Goal: Information Seeking & Learning: Learn about a topic

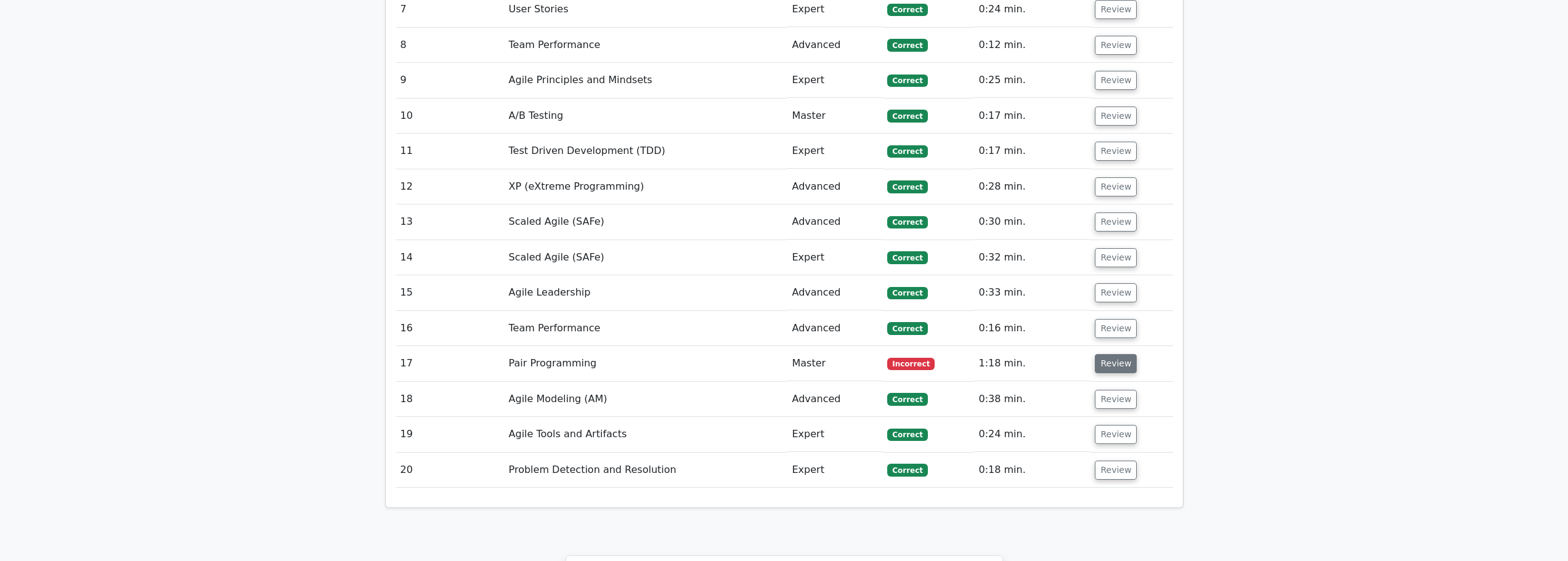
click at [1116, 354] on button "Review" at bounding box center [1116, 364] width 42 height 19
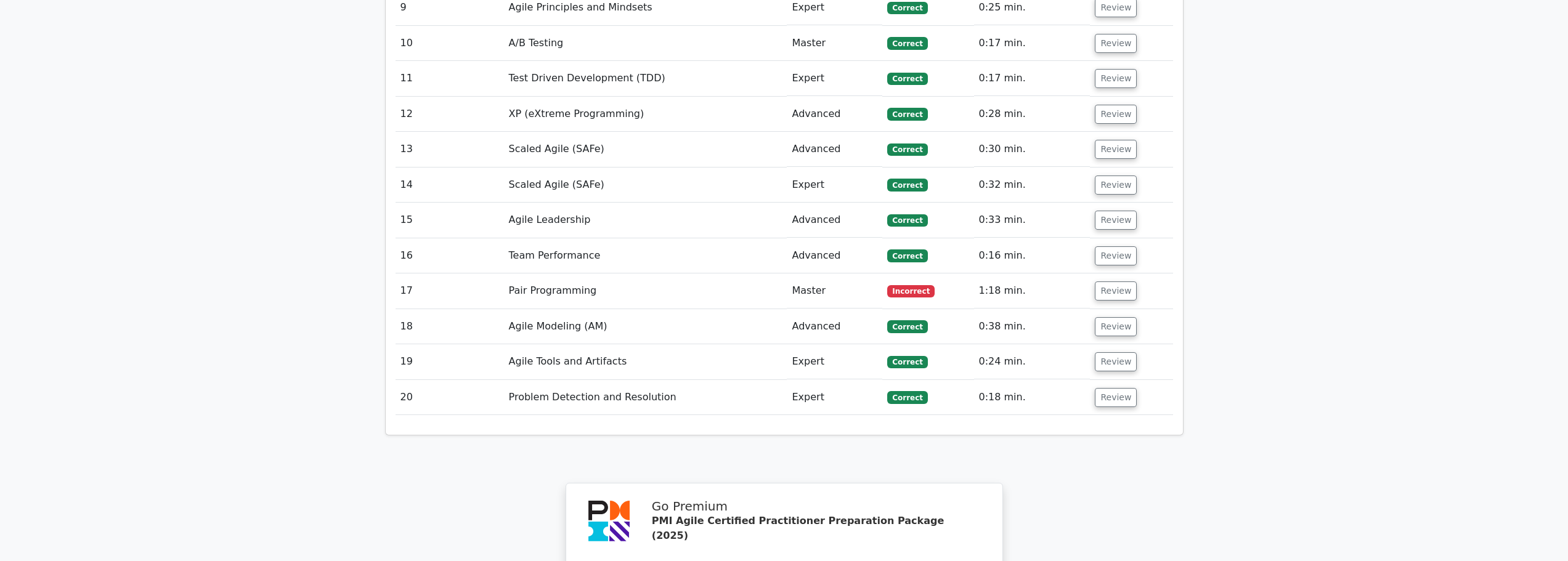
scroll to position [1540, 0]
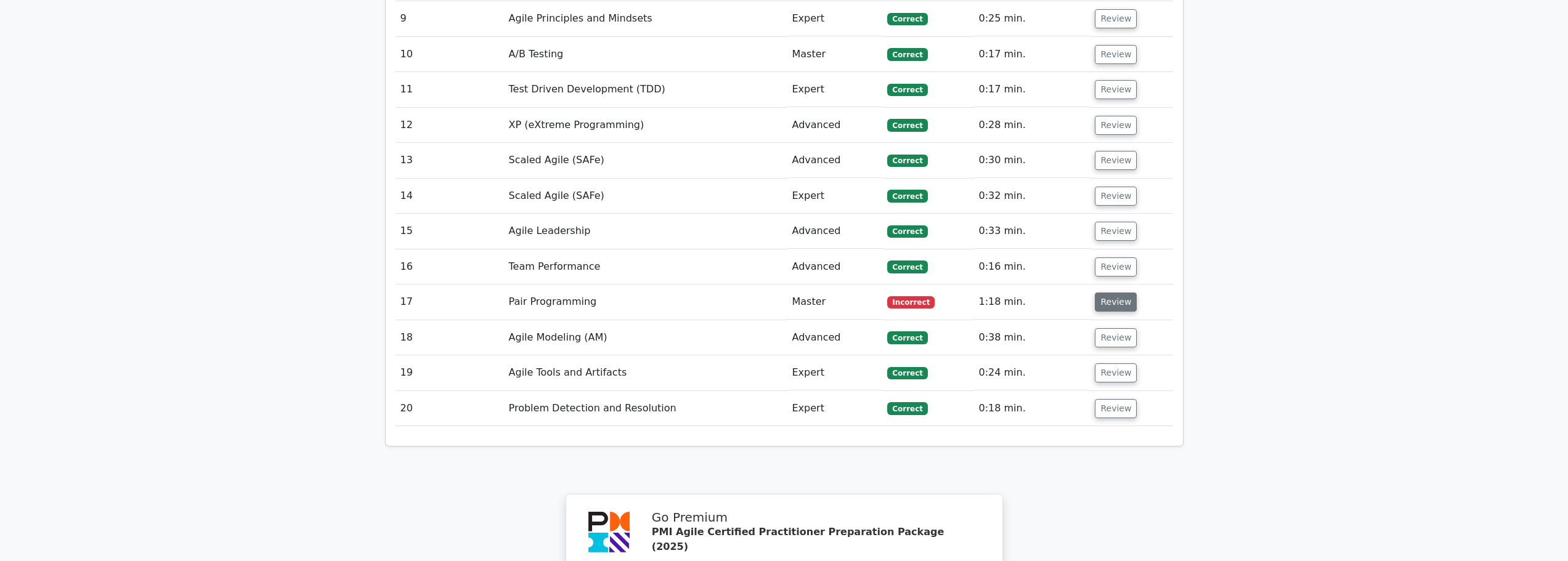
click at [1113, 292] on button "Review" at bounding box center [1116, 302] width 42 height 19
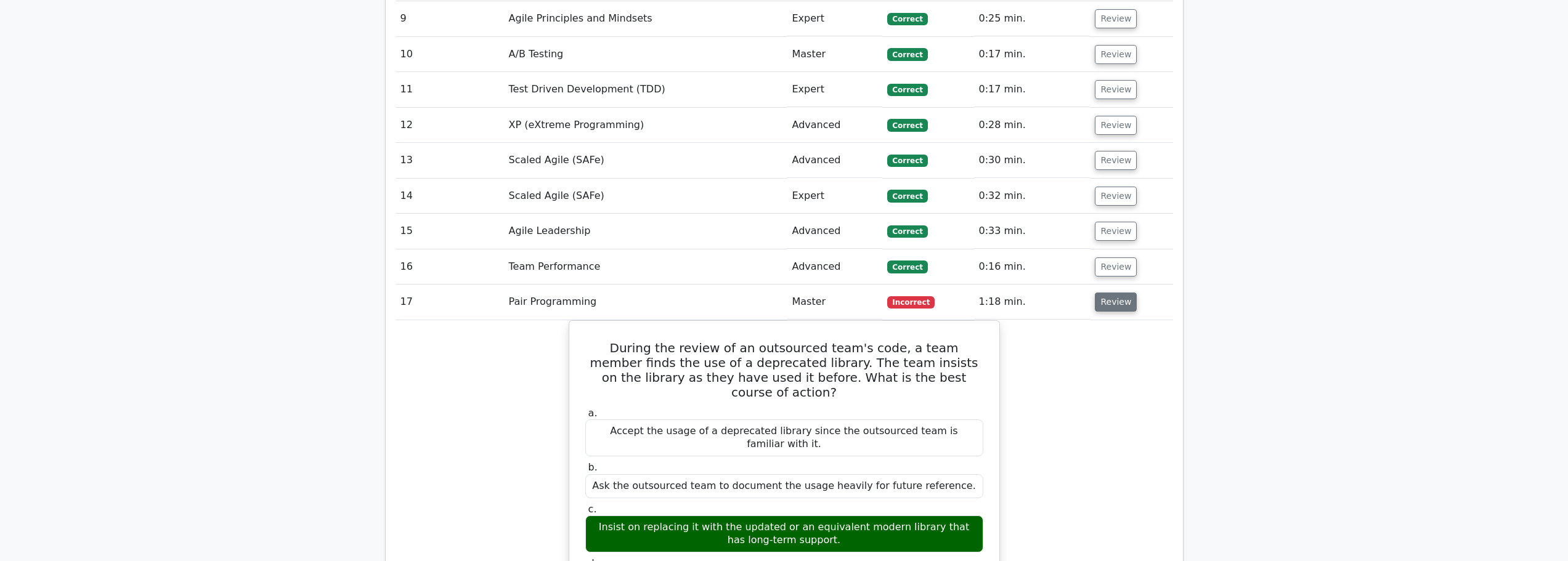
click at [1110, 292] on button "Review" at bounding box center [1116, 302] width 42 height 19
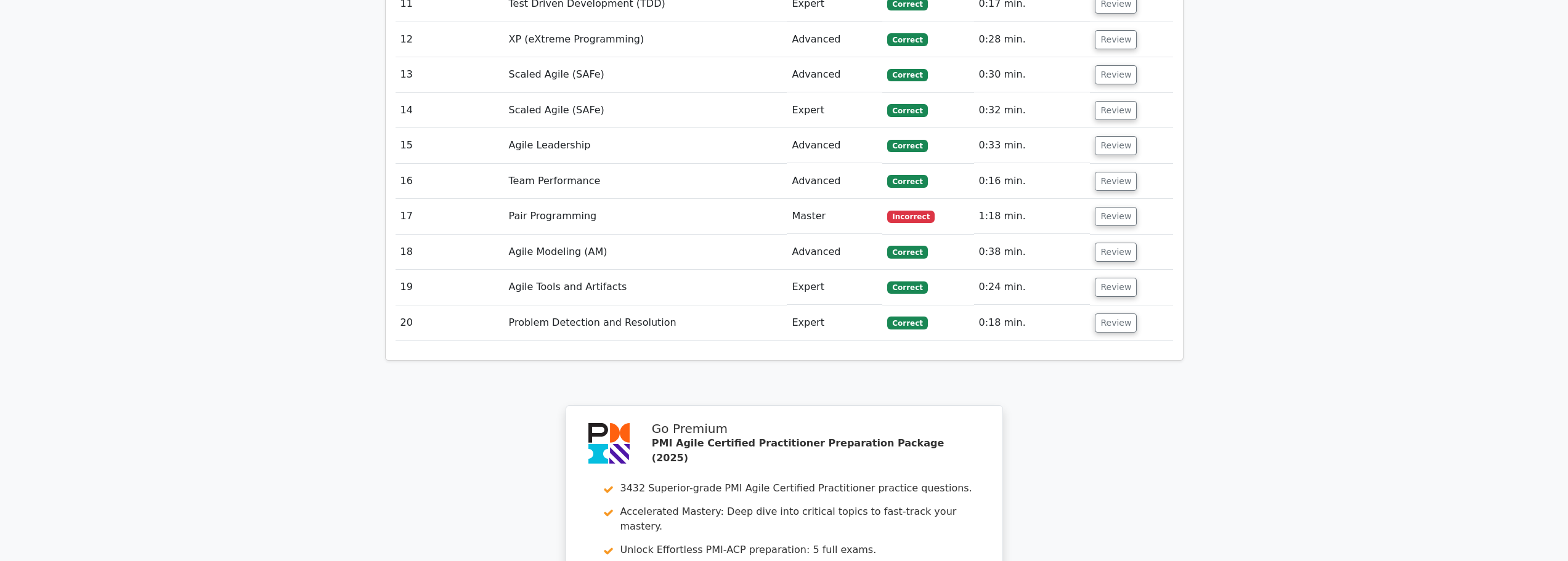
scroll to position [1848, 0]
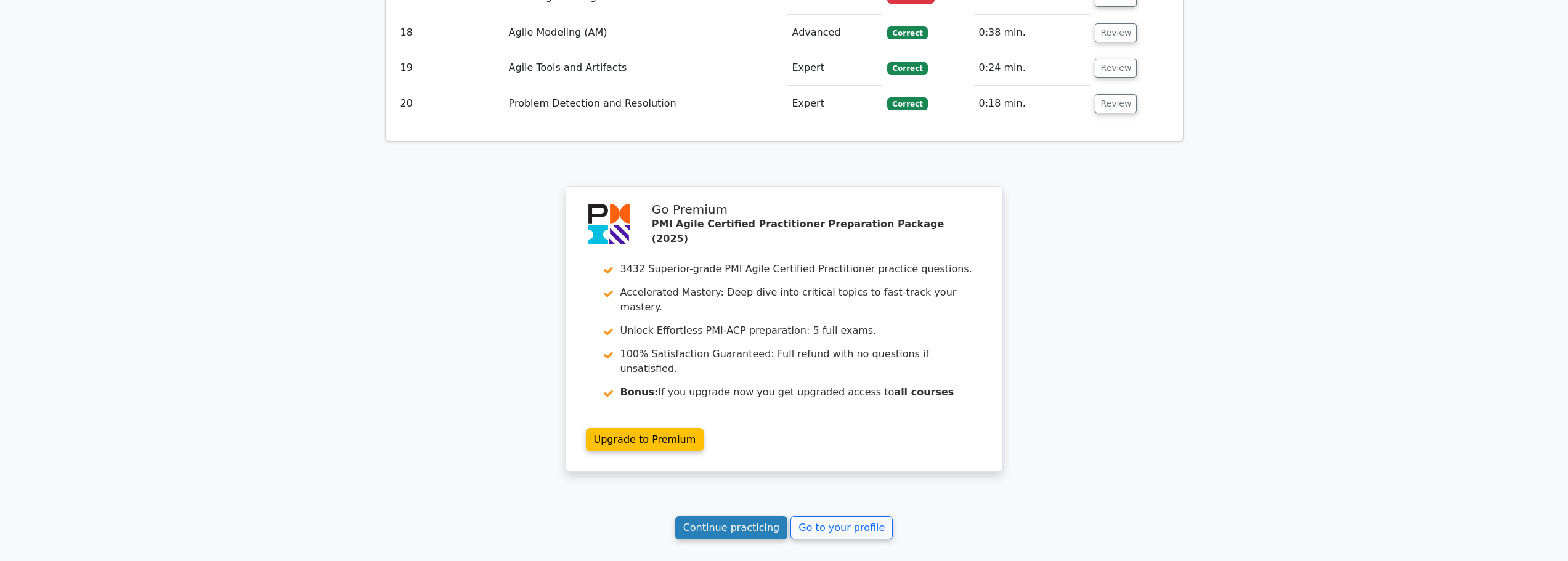
click at [730, 516] on link "Continue practicing" at bounding box center [731, 528] width 113 height 23
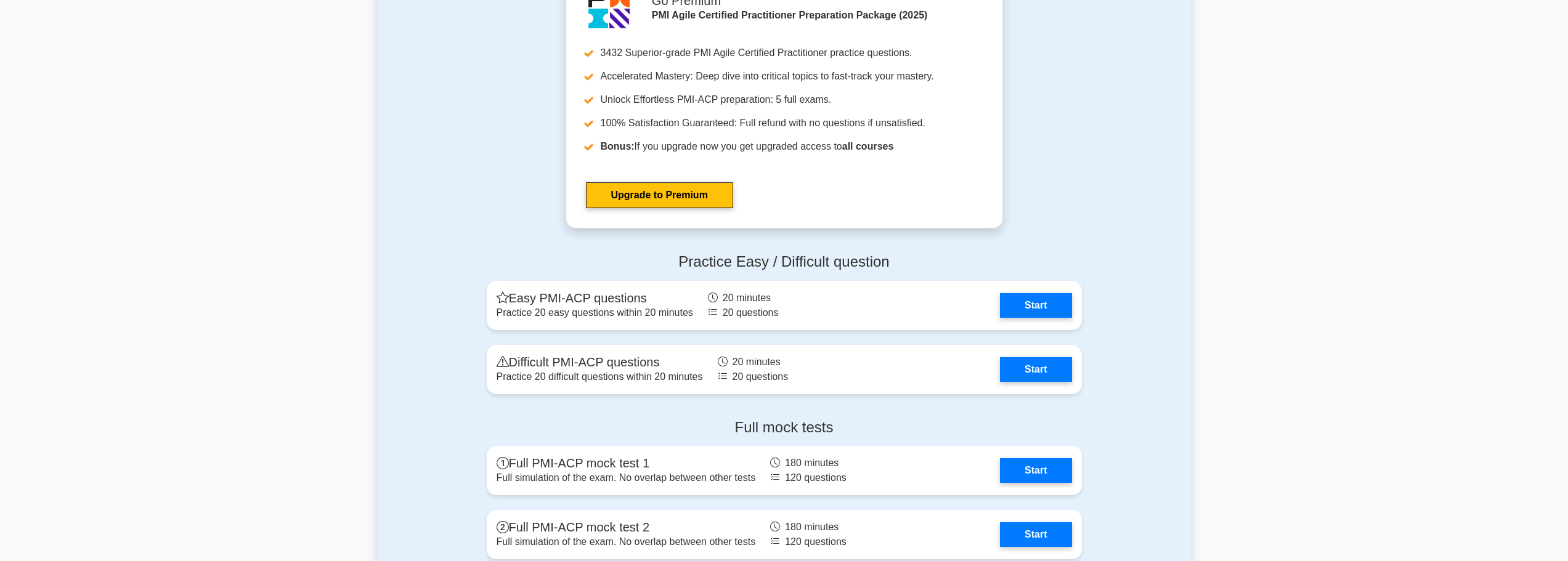
scroll to position [3573, 0]
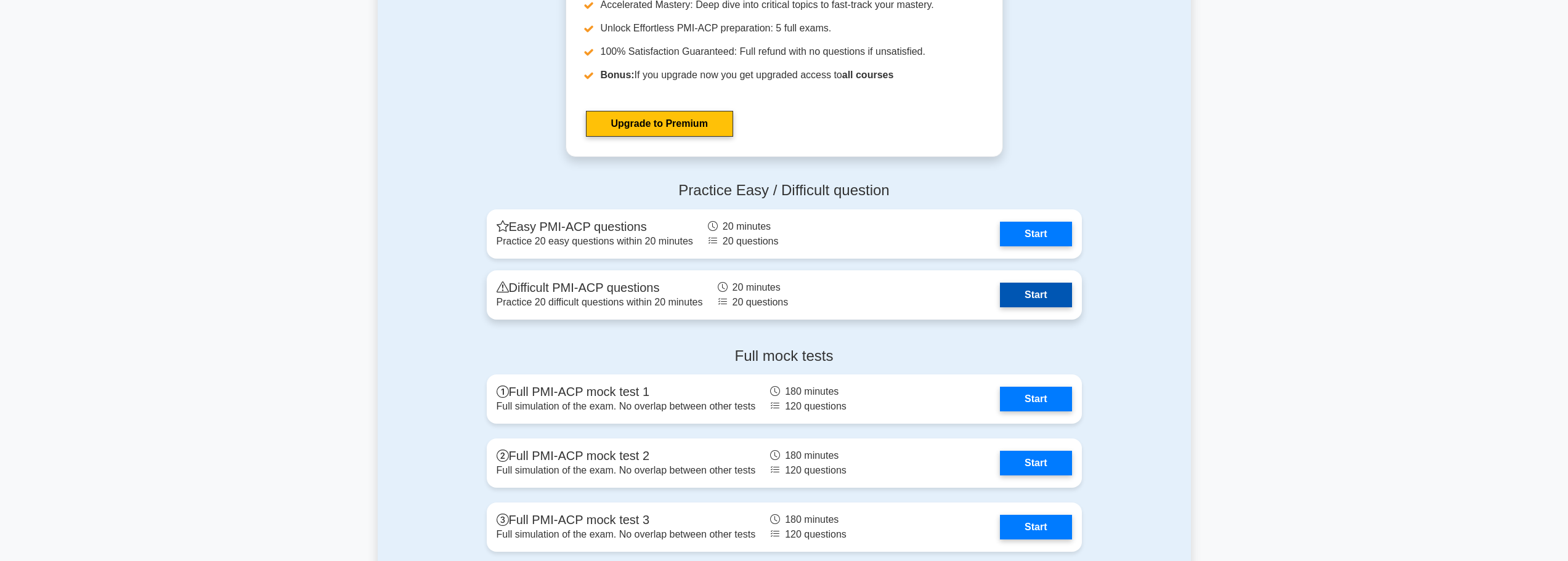
click at [1043, 300] on link "Start" at bounding box center [1036, 295] width 71 height 25
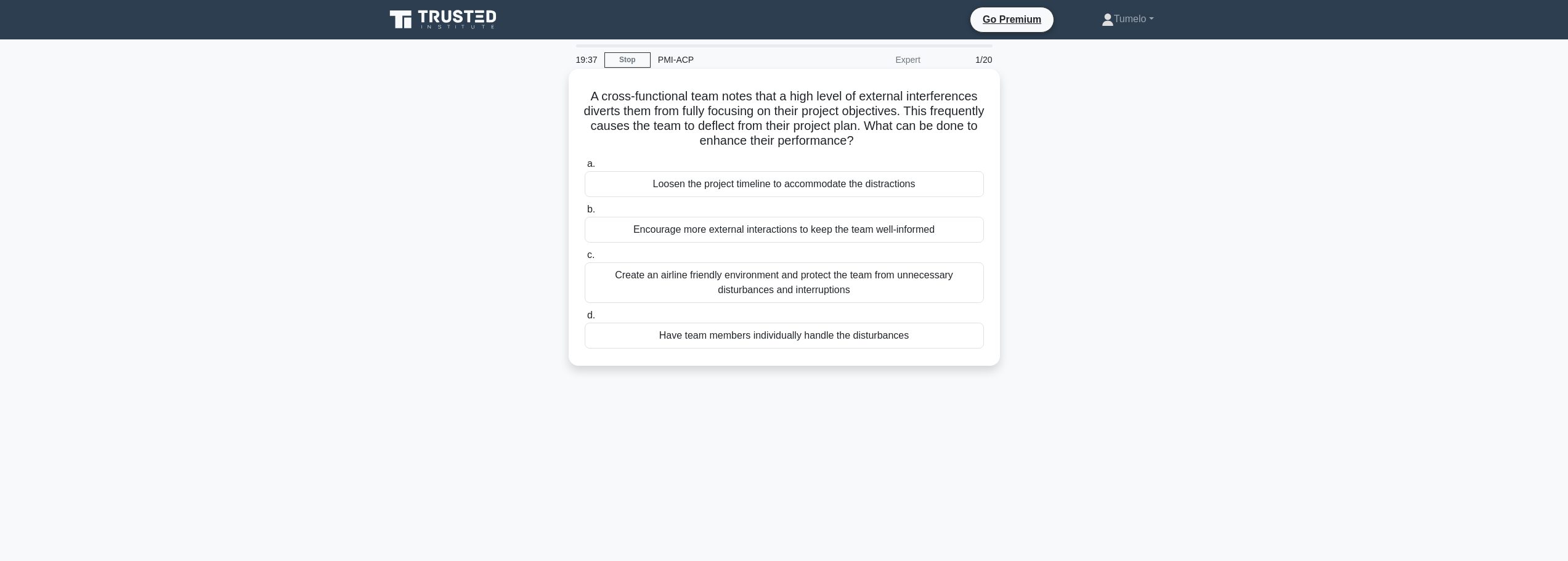
click at [854, 285] on div "Create an airline friendly environment and protect the team from unnecessary di…" at bounding box center [784, 282] width 399 height 41
click at [584, 259] on input "c. Create an airline friendly environment and protect the team from unnecessary…" at bounding box center [584, 255] width 0 height 8
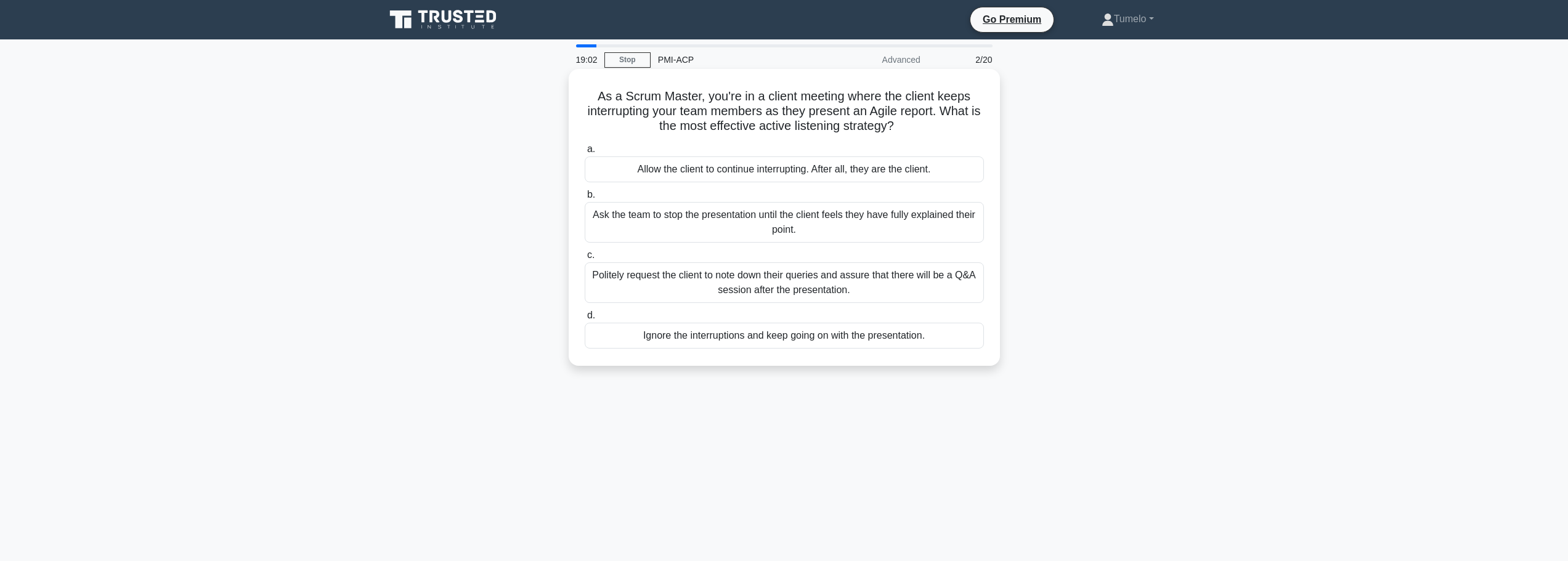
click at [880, 293] on div "Politely request the client to note down their queries and assure that there wi…" at bounding box center [784, 282] width 399 height 41
click at [584, 259] on input "c. Politely request the client to note down their queries and assure that there…" at bounding box center [584, 255] width 0 height 8
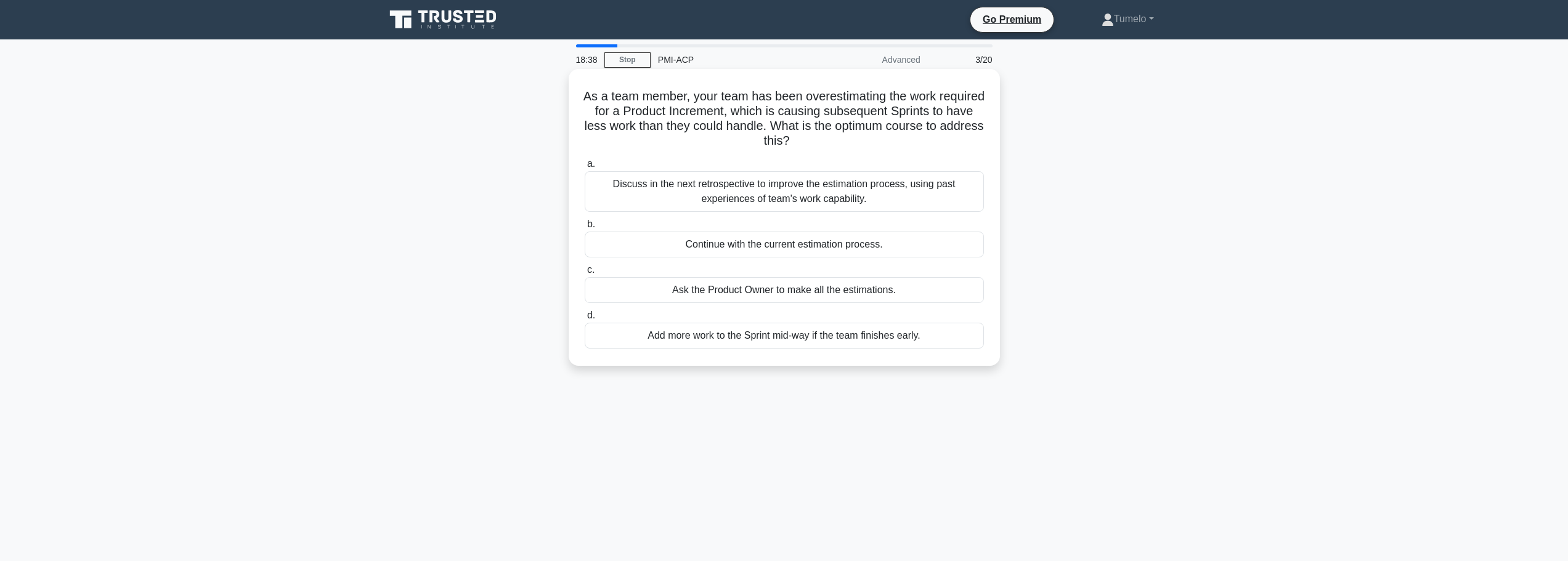
click at [765, 196] on div "Discuss in the next retrospective to improve the estimation process, using past…" at bounding box center [784, 191] width 399 height 41
click at [584, 168] on input "a. Discuss in the next retrospective to improve the estimation process, using p…" at bounding box center [584, 164] width 0 height 8
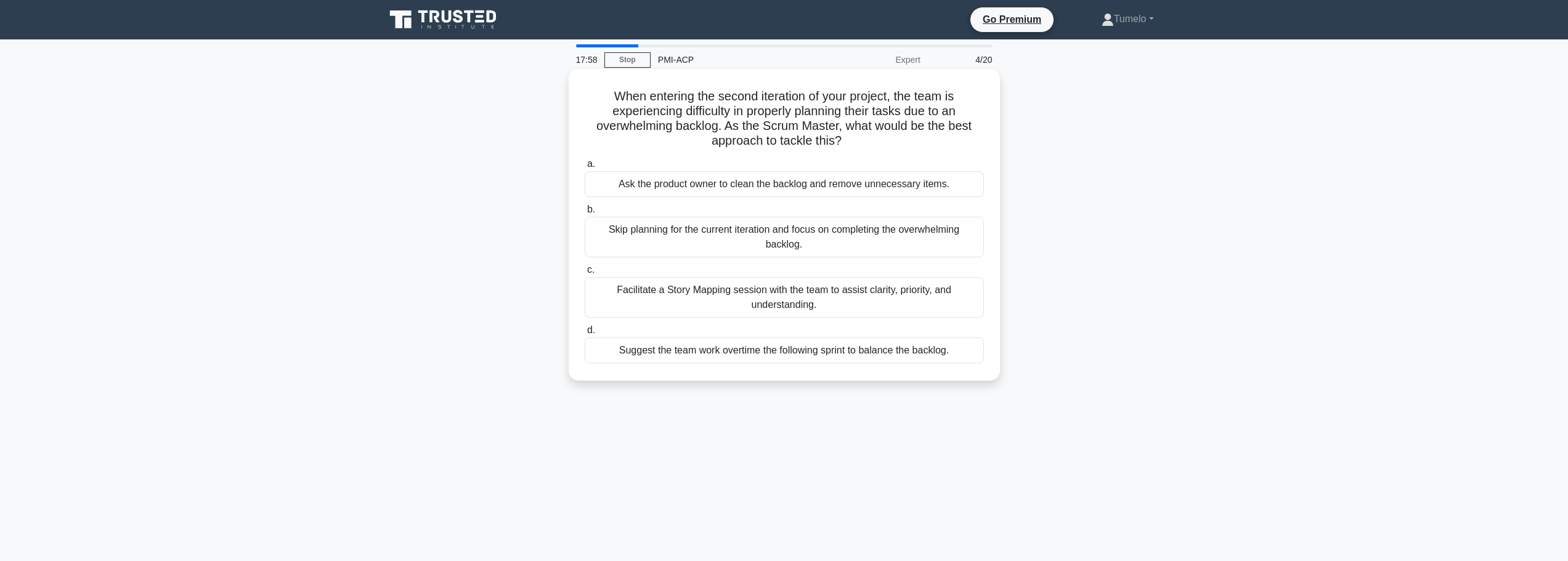
click at [711, 184] on div "Ask the product owner to clean the backlog and remove unnecessary items." at bounding box center [784, 183] width 399 height 26
click at [584, 168] on input "a. Ask the product owner to clean the backlog and remove unnecessary items." at bounding box center [584, 164] width 0 height 8
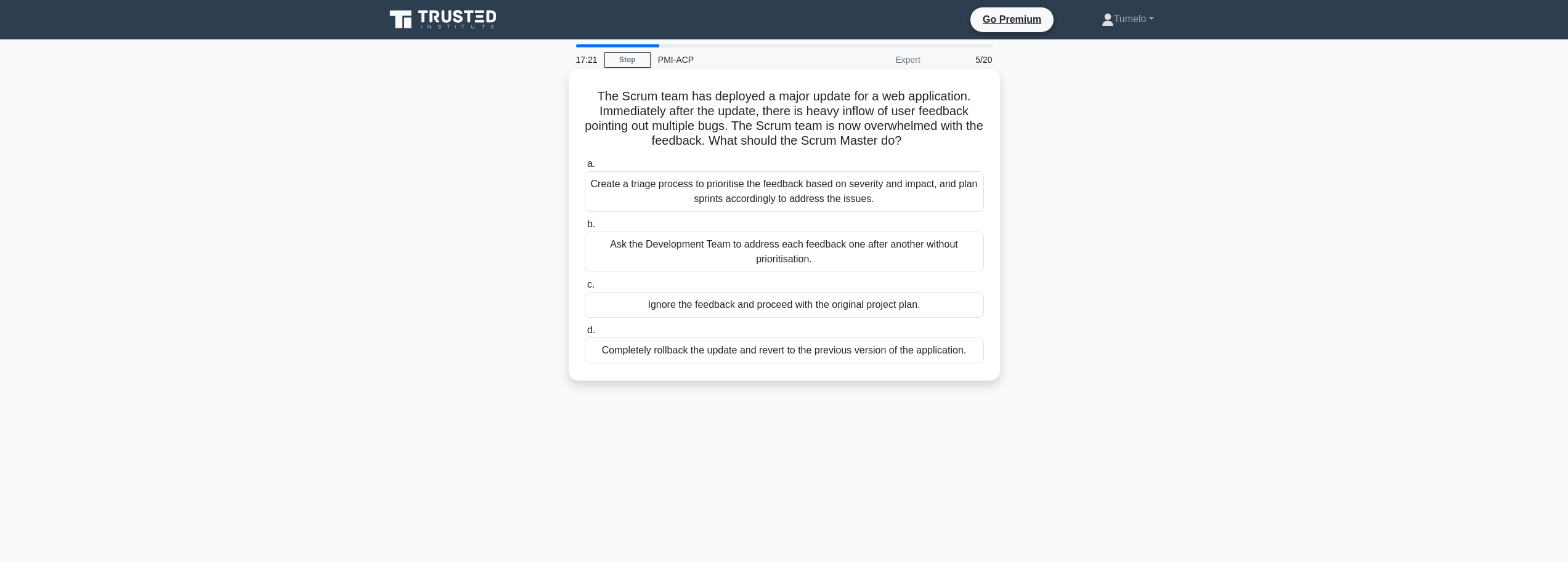
click at [887, 194] on div "Create a triage process to prioritise the feedback based on severity and impact…" at bounding box center [784, 191] width 399 height 41
click at [584, 168] on input "a. Create a triage process to prioritise the feedback based on severity and imp…" at bounding box center [584, 164] width 0 height 8
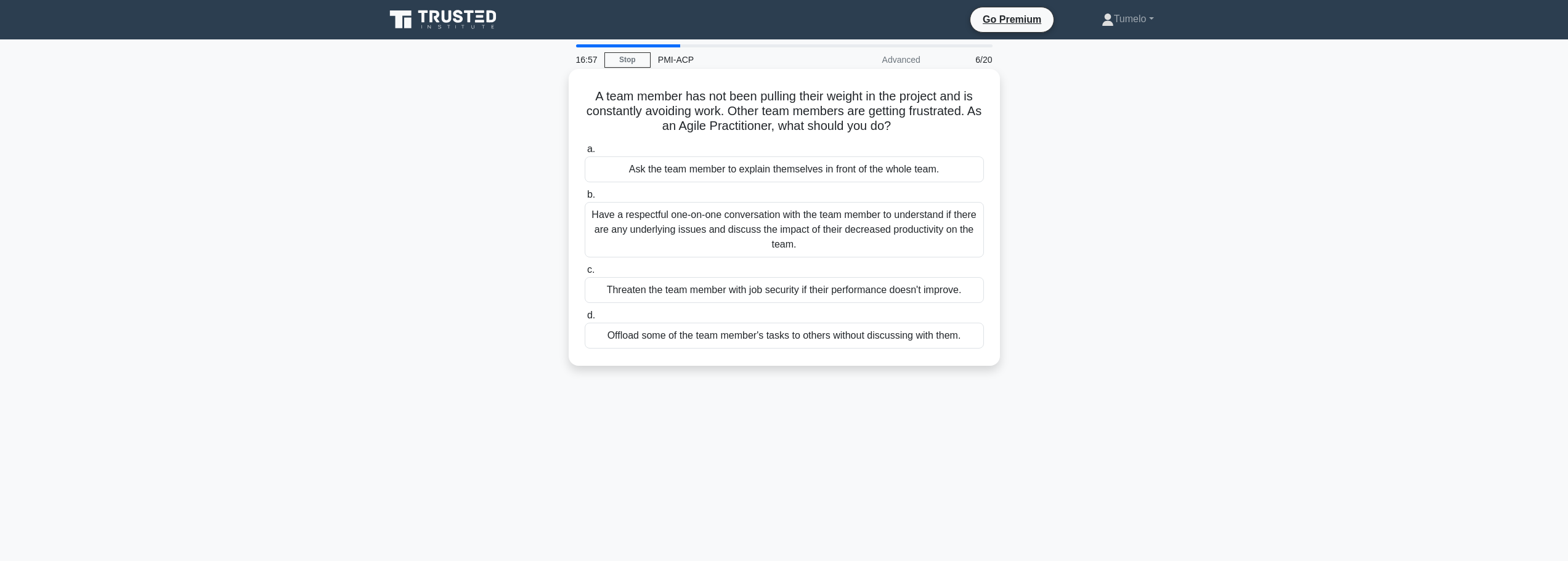
click at [892, 231] on div "Have a respectful one-on-one conversation with the team member to understand if…" at bounding box center [784, 230] width 399 height 56
click at [584, 199] on input "b. Have a respectful one-on-one conversation with the team member to understand…" at bounding box center [584, 195] width 0 height 8
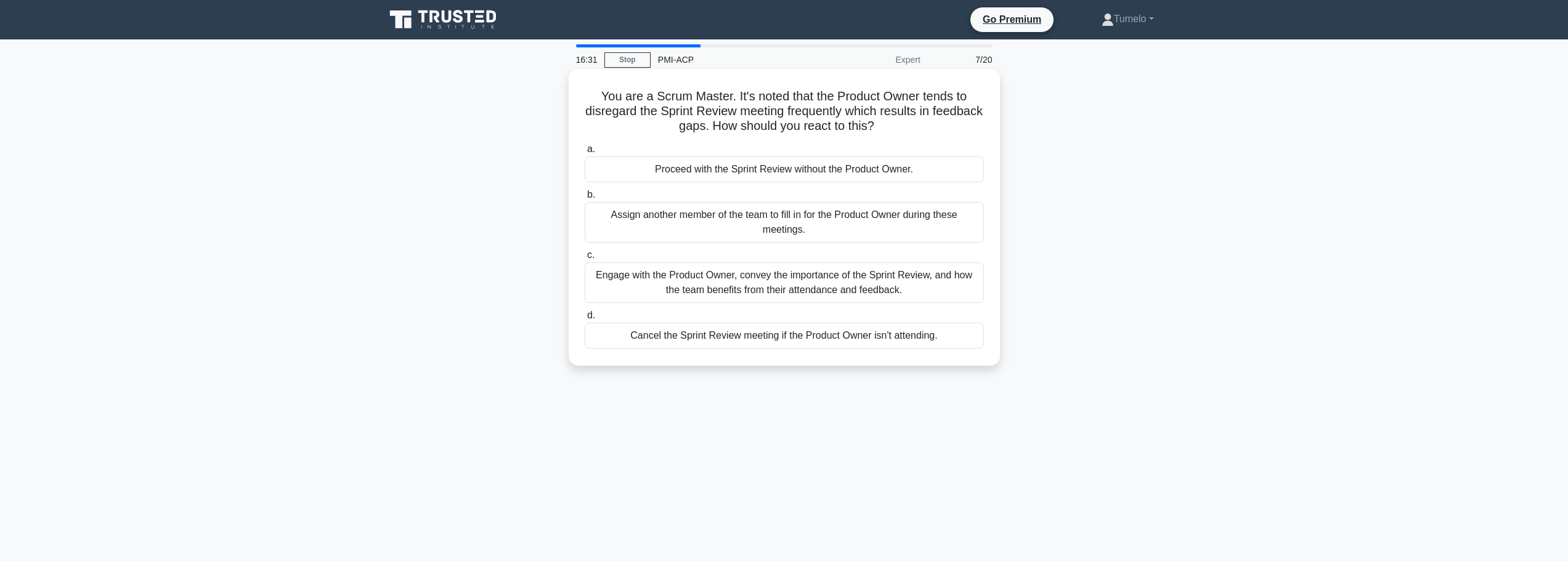
click at [923, 286] on div "Engage with the Product Owner, convey the importance of the Sprint Review, and …" at bounding box center [784, 282] width 399 height 41
click at [584, 259] on input "c. Engage with the Product Owner, convey the importance of the Sprint Review, a…" at bounding box center [584, 255] width 0 height 8
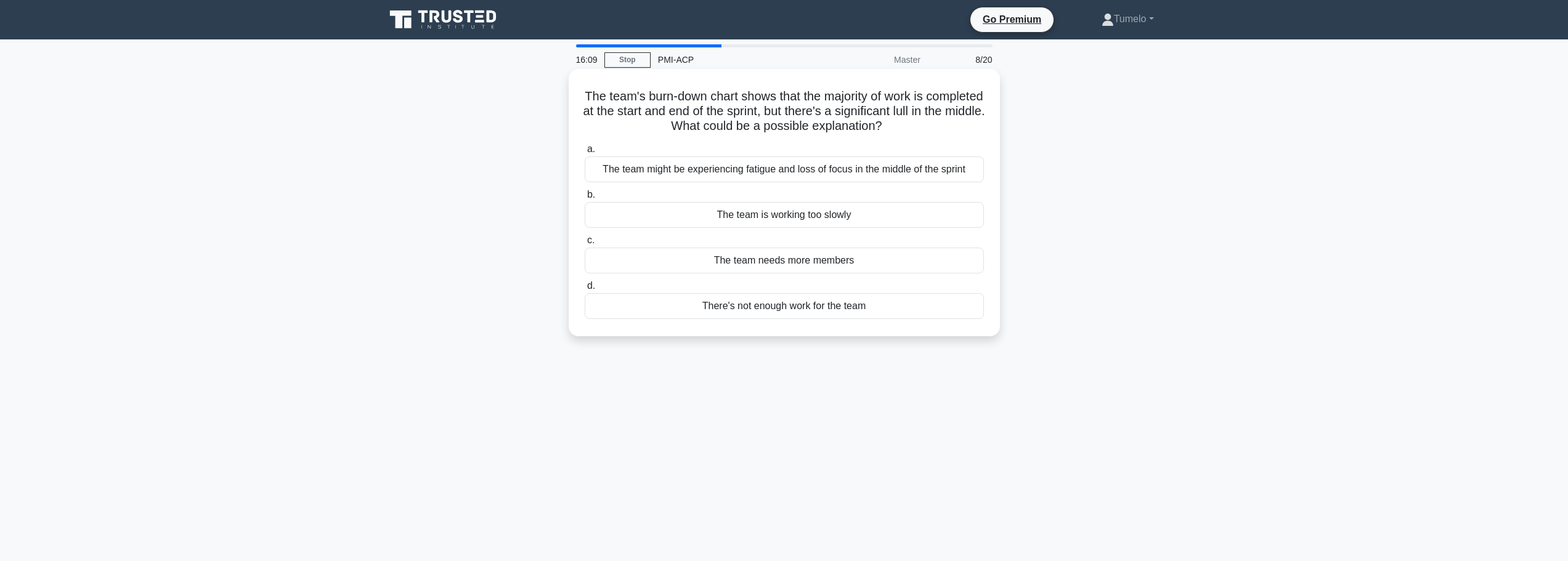
click at [847, 171] on div "The team might be experiencing fatigue and loss of focus in the middle of the s…" at bounding box center [784, 169] width 399 height 26
click at [584, 153] on input "a. The team might be experiencing fatigue and loss of focus in the middle of th…" at bounding box center [584, 149] width 0 height 8
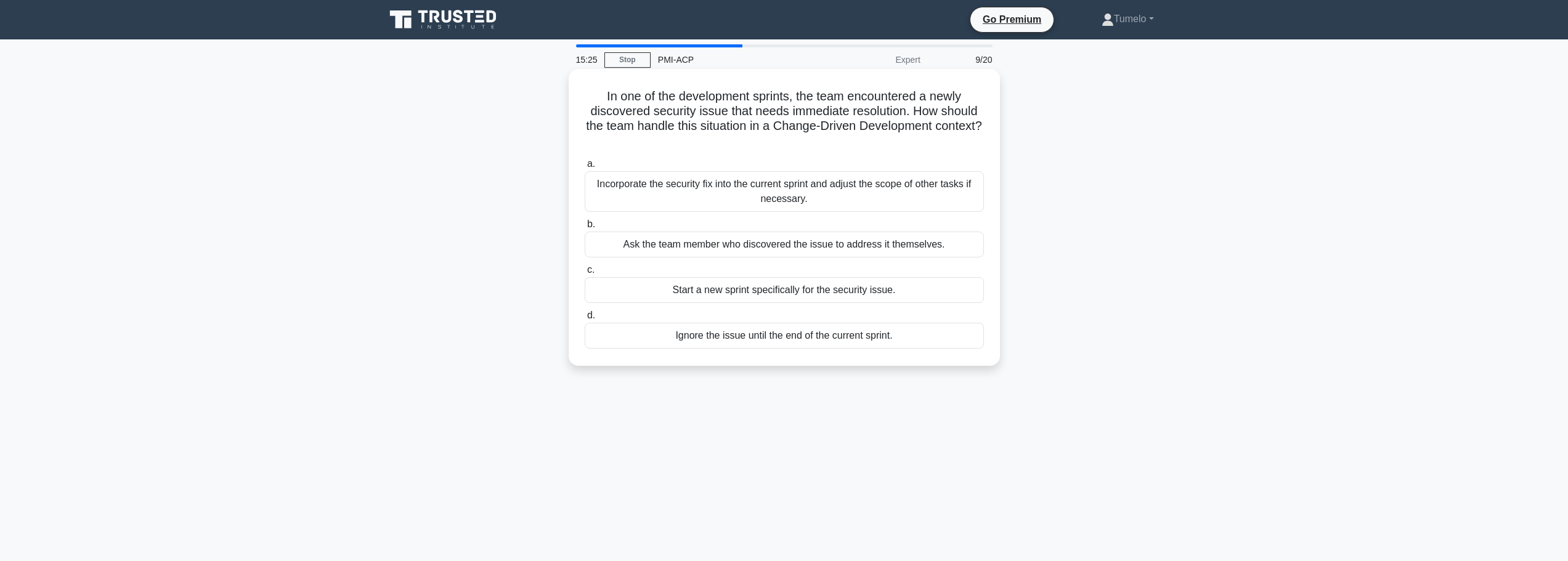
click at [845, 199] on div "Incorporate the security fix into the current sprint and adjust the scope of ot…" at bounding box center [784, 191] width 399 height 41
click at [584, 168] on input "a. Incorporate the security fix into the current sprint and adjust the scope of…" at bounding box center [584, 164] width 0 height 8
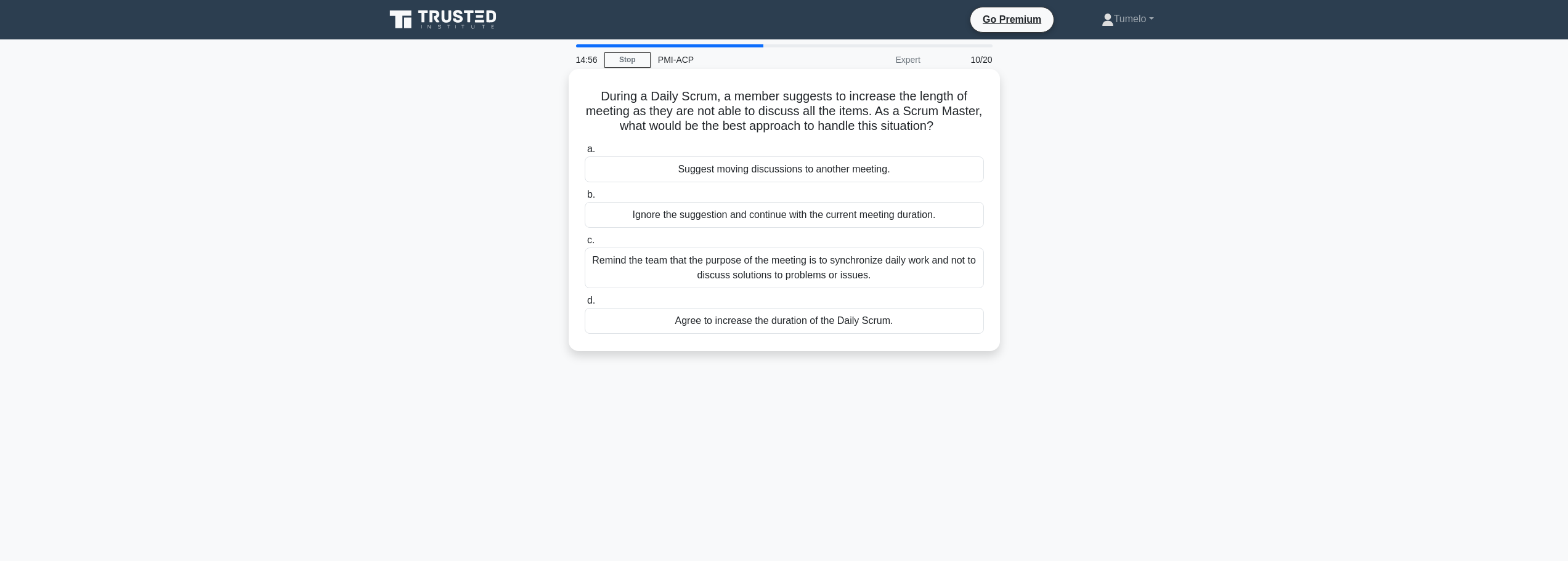
click at [830, 275] on div "Remind the team that the purpose of the meeting is to synchronize daily work an…" at bounding box center [784, 268] width 399 height 41
click at [584, 245] on input "c. Remind the team that the purpose of the meeting is to synchronize daily work…" at bounding box center [584, 241] width 0 height 8
click at [829, 275] on div "Organize a 'knowledge transfer' session where team members share their understa…" at bounding box center [784, 268] width 399 height 41
click at [584, 245] on input "c. Organize a 'knowledge transfer' session where team members share their under…" at bounding box center [584, 241] width 0 height 8
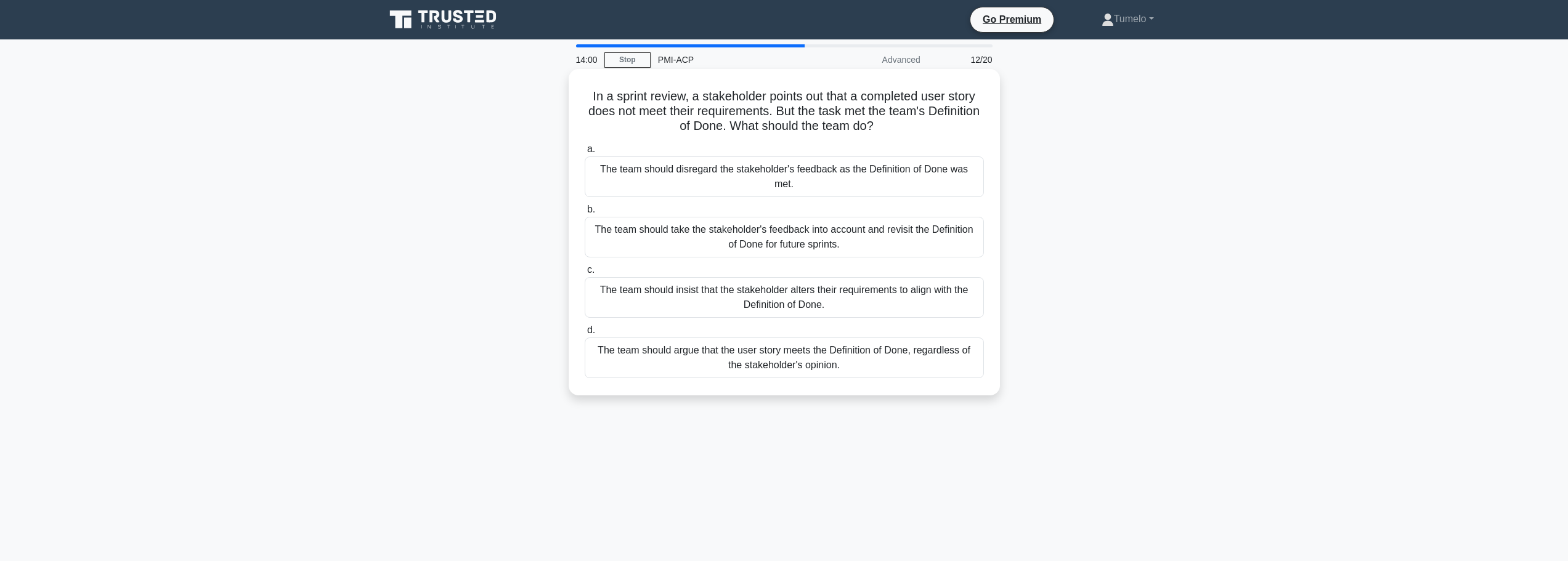
click at [898, 231] on div "The team should take the stakeholder's feedback into account and revisit the De…" at bounding box center [784, 237] width 399 height 41
click at [584, 214] on input "b. The team should take the stakeholder's feedback into account and revisit the…" at bounding box center [584, 210] width 0 height 8
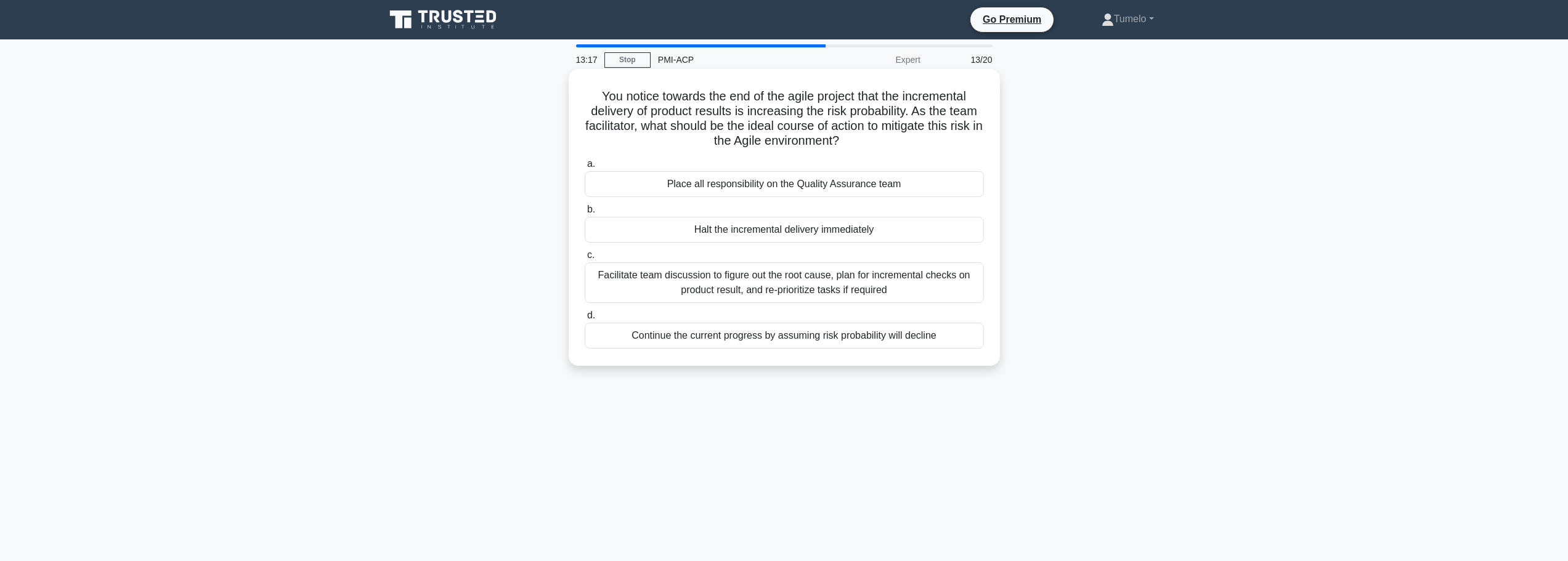
click at [811, 285] on div "Facilitate team discussion to figure out the root cause, plan for incremental c…" at bounding box center [784, 282] width 399 height 41
click at [584, 259] on input "c. Facilitate team discussion to figure out the root cause, plan for incrementa…" at bounding box center [584, 255] width 0 height 8
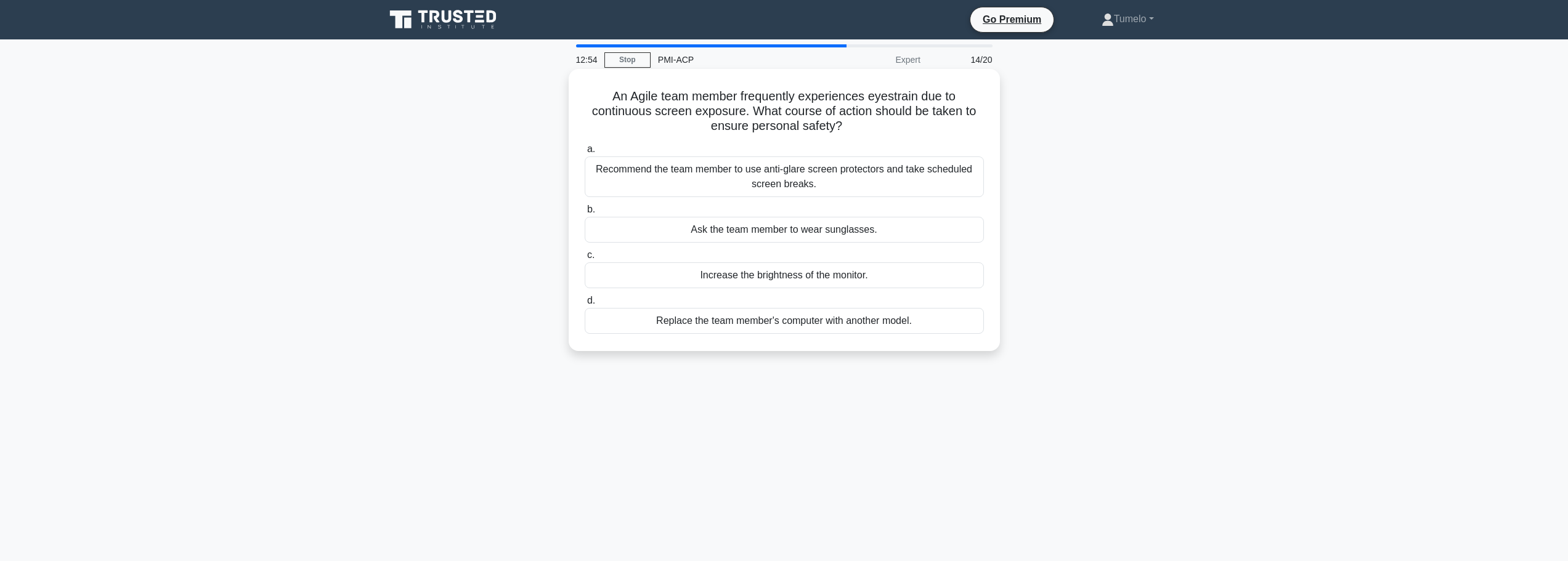
click at [827, 183] on div "Recommend the team member to use anti-glare screen protectors and take schedule…" at bounding box center [784, 176] width 399 height 41
click at [584, 153] on input "a. Recommend the team member to use anti-glare screen protectors and take sched…" at bounding box center [584, 149] width 0 height 8
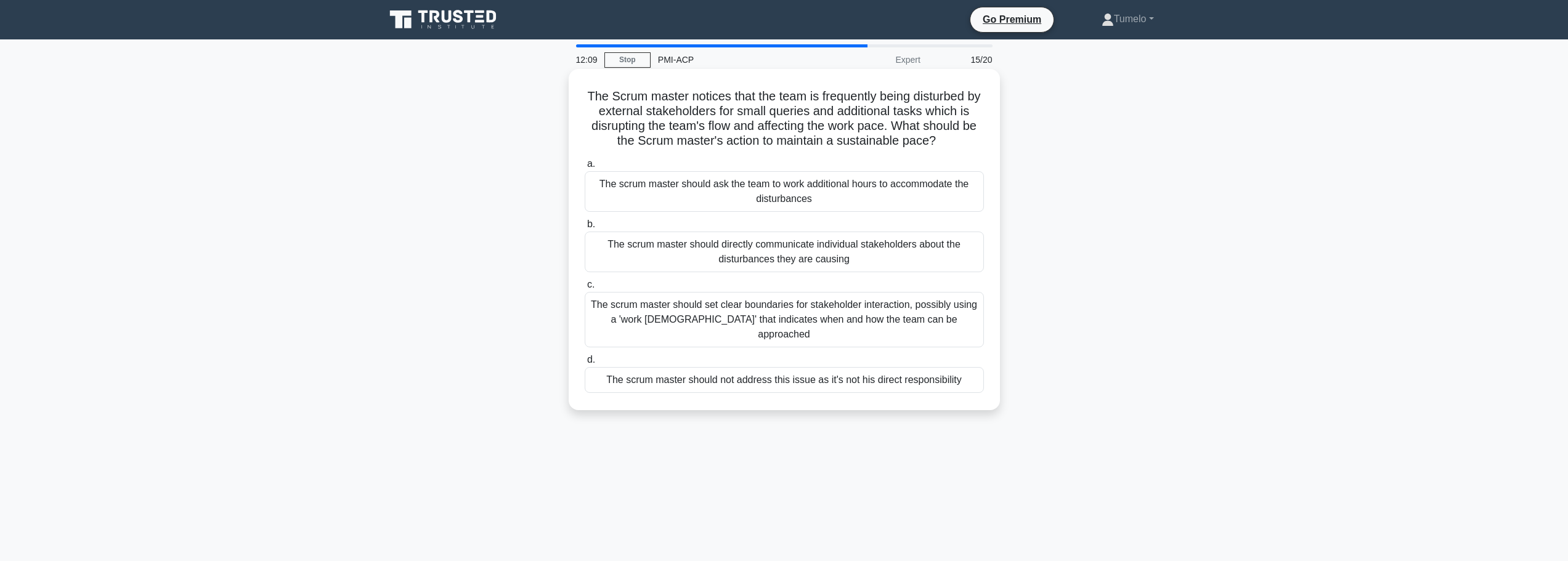
click at [840, 313] on div "The scrum master should set clear boundaries for stakeholder interaction, possi…" at bounding box center [784, 320] width 399 height 56
click at [584, 289] on input "c. The scrum master should set clear boundaries for stakeholder interaction, po…" at bounding box center [584, 285] width 0 height 8
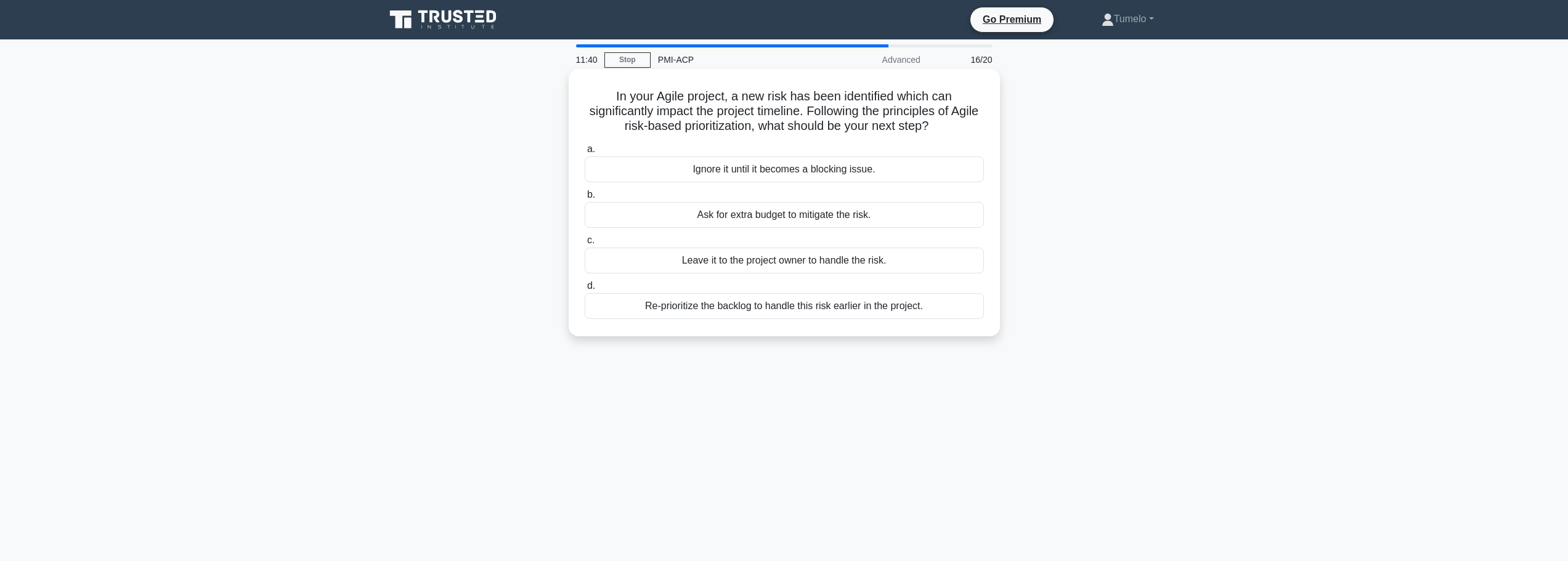
click at [758, 307] on div "Re-prioritize the backlog to handle this risk earlier in the project." at bounding box center [784, 306] width 399 height 26
click at [584, 290] on input "d. Re-prioritize the backlog to handle this risk earlier in the project." at bounding box center [584, 286] width 0 height 8
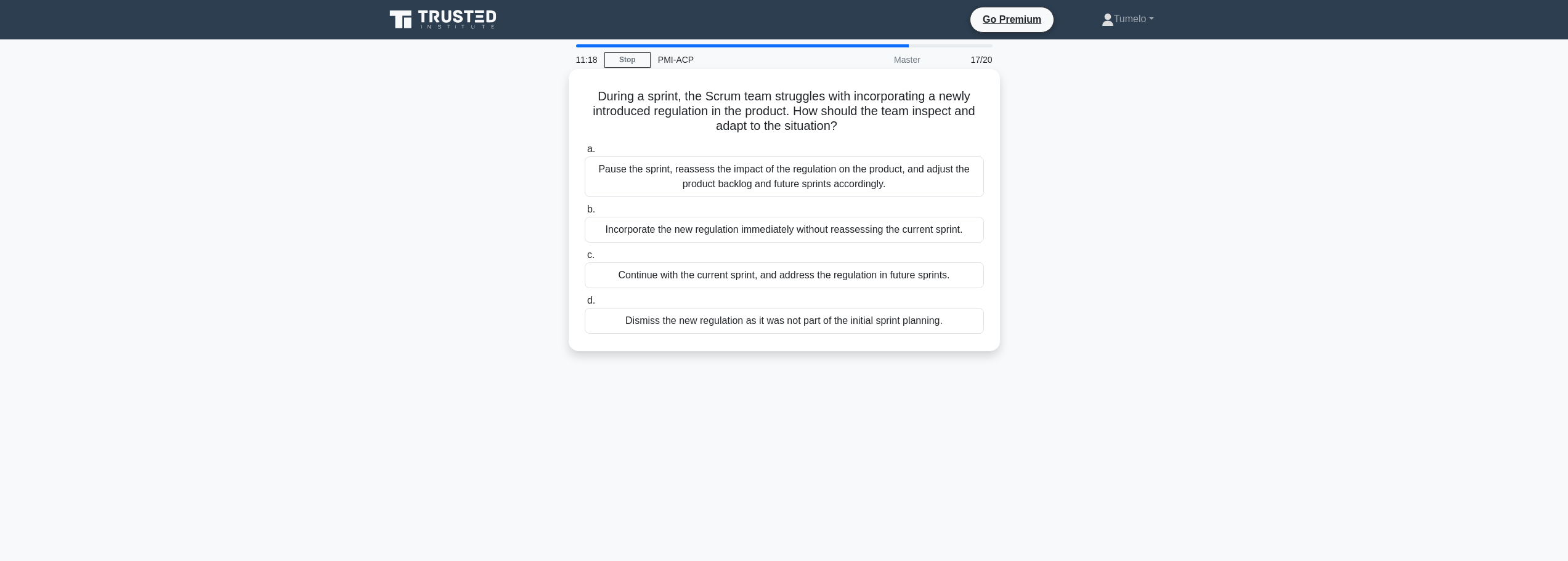
click at [867, 176] on div "Pause the sprint, reassess the impact of the regulation on the product, and adj…" at bounding box center [784, 176] width 399 height 41
click at [584, 153] on input "a. Pause the sprint, reassess the impact of the regulation on the product, and …" at bounding box center [584, 149] width 0 height 8
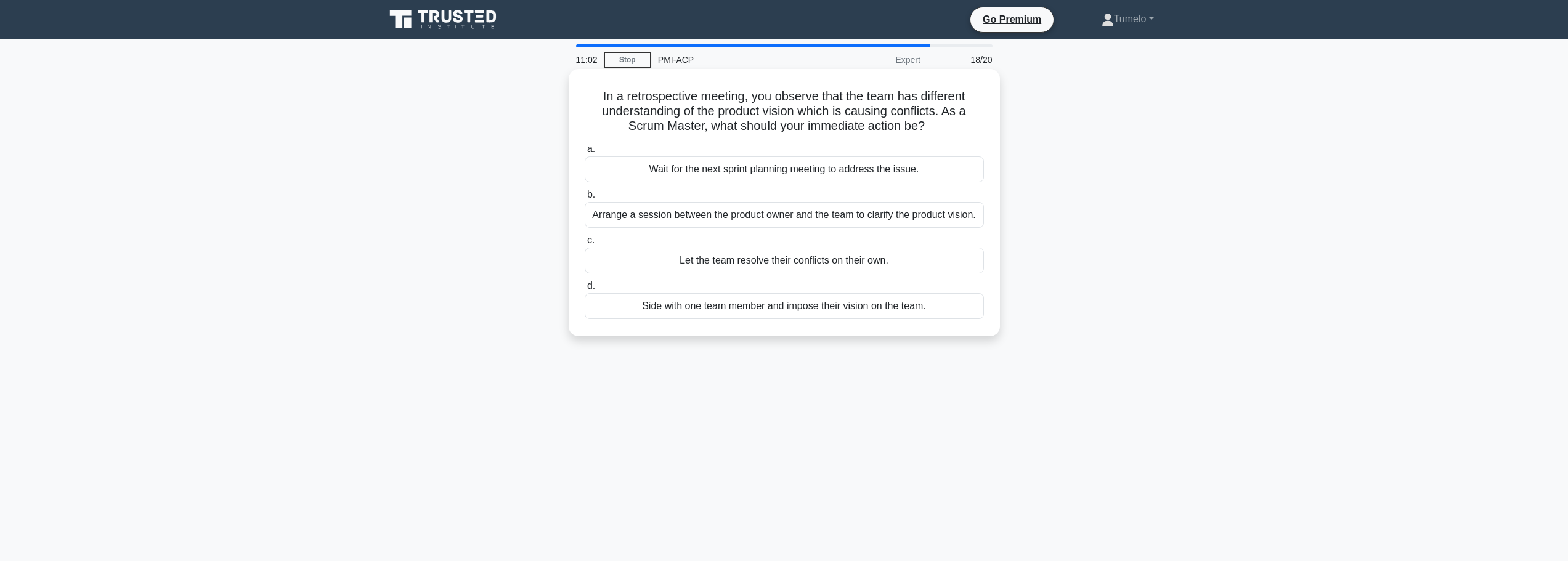
click at [731, 219] on div "Arrange a session between the product owner and the team to clarify the product…" at bounding box center [784, 214] width 399 height 26
click at [584, 199] on input "b. Arrange a session between the product owner and the team to clarify the prod…" at bounding box center [584, 195] width 0 height 8
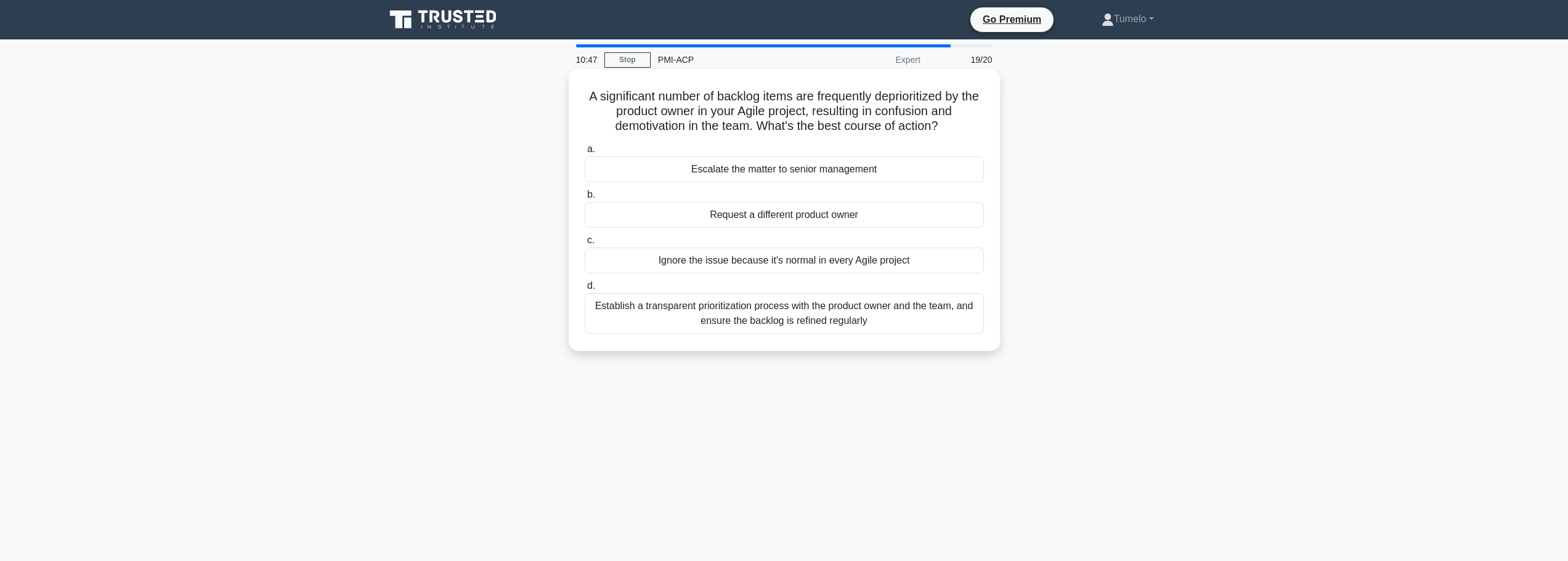
click at [734, 324] on div "Establish a transparent prioritization process with the product owner and the t…" at bounding box center [784, 313] width 399 height 41
click at [584, 290] on input "d. Establish a transparent prioritization process with the product owner and th…" at bounding box center [584, 286] width 0 height 8
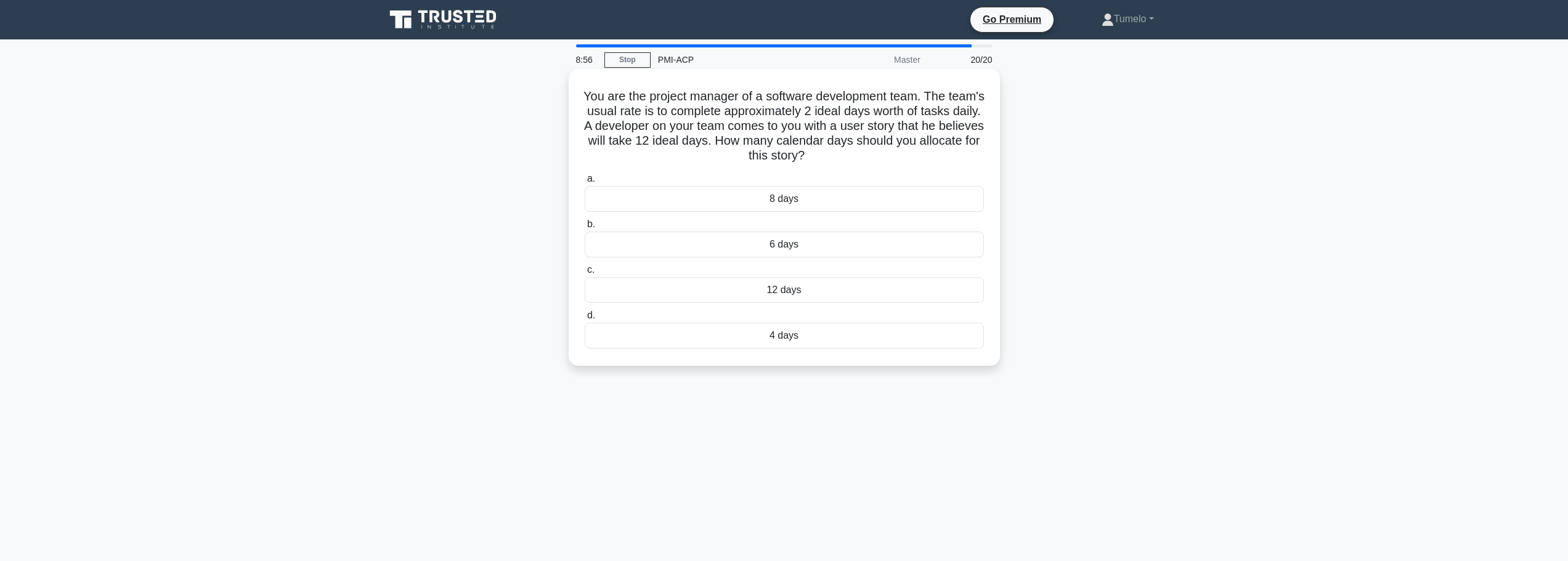
click at [791, 246] on div "6 days" at bounding box center [784, 244] width 399 height 26
click at [584, 228] on input "b. 6 days" at bounding box center [584, 224] width 0 height 8
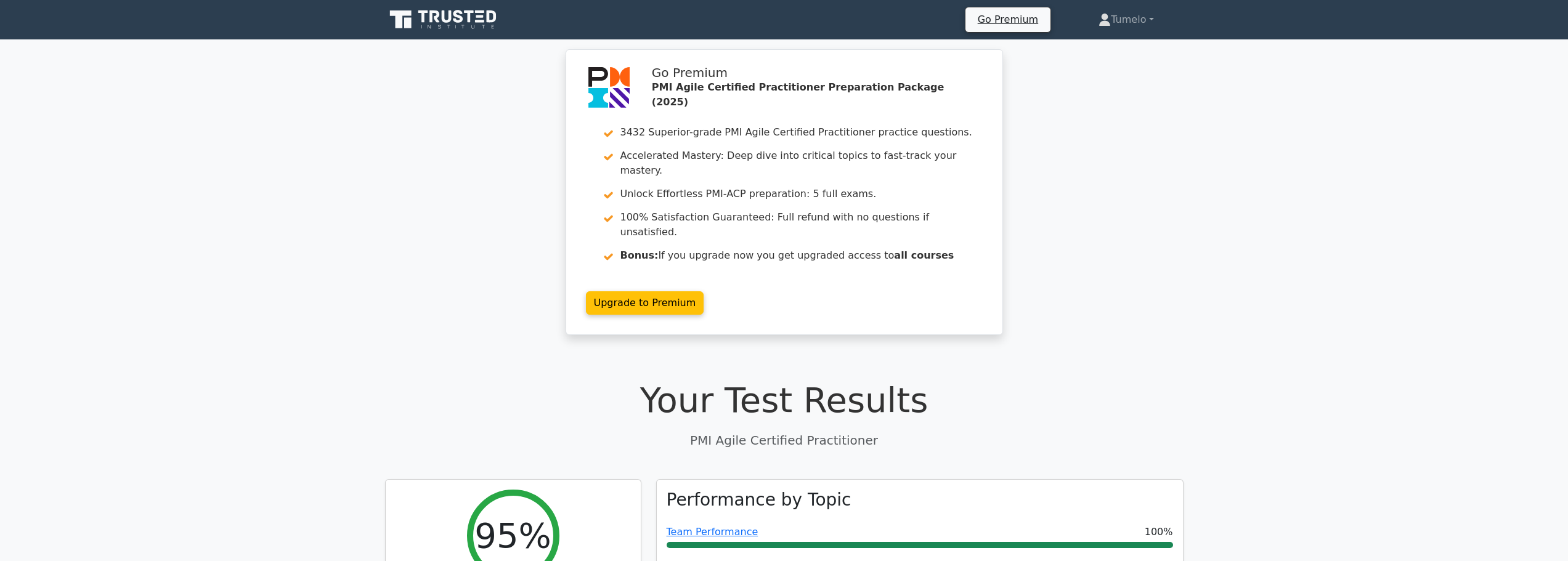
drag, startPoint x: 0, startPoint y: 0, endPoint x: 813, endPoint y: 450, distance: 929.2
drag, startPoint x: 813, startPoint y: 450, endPoint x: 1176, endPoint y: 303, distance: 391.6
click at [1176, 303] on div "Go Premium PMI Agile Certified Practitioner Preparation Package (2025) 3432 Sup…" at bounding box center [784, 200] width 1568 height 300
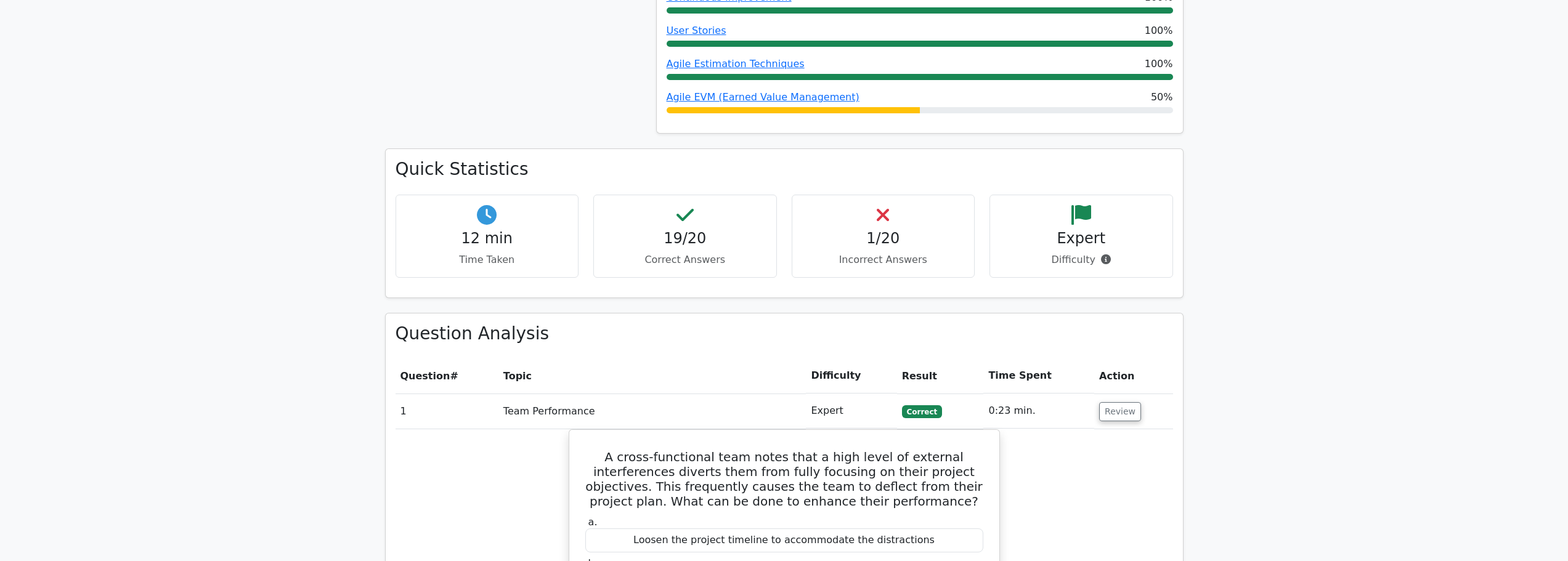
scroll to position [1047, 0]
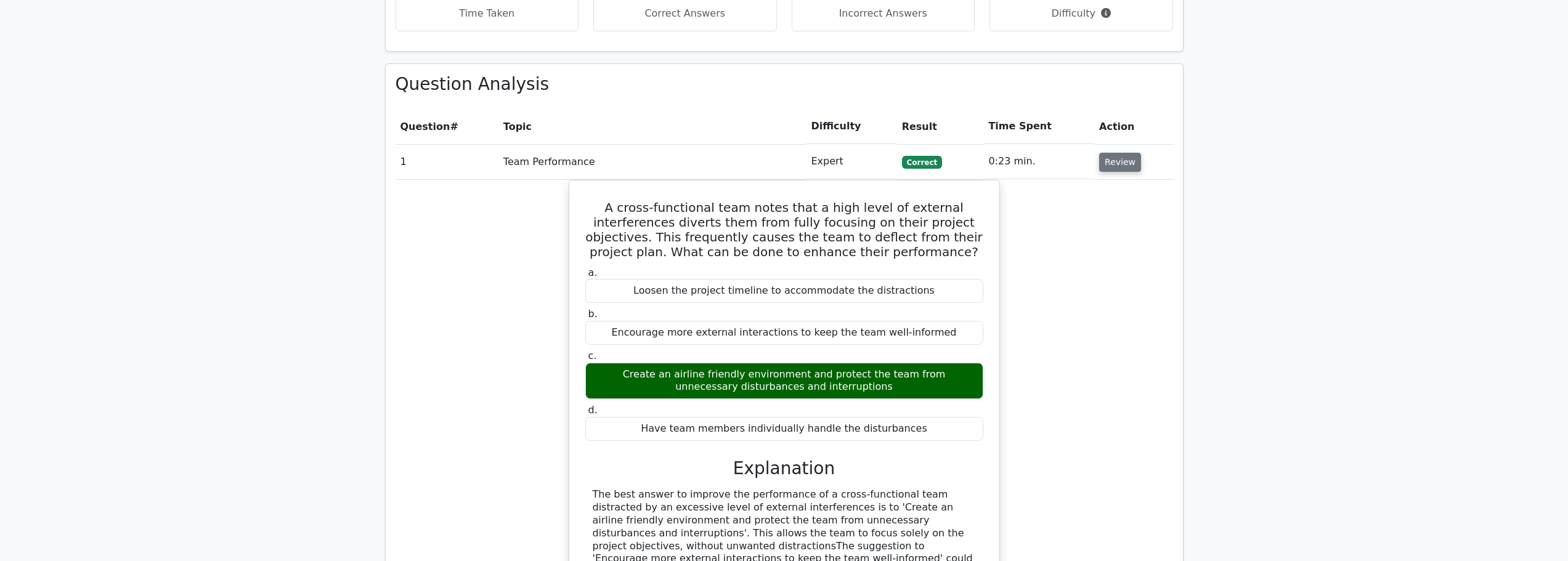
click at [1121, 152] on button "Review" at bounding box center [1120, 162] width 42 height 19
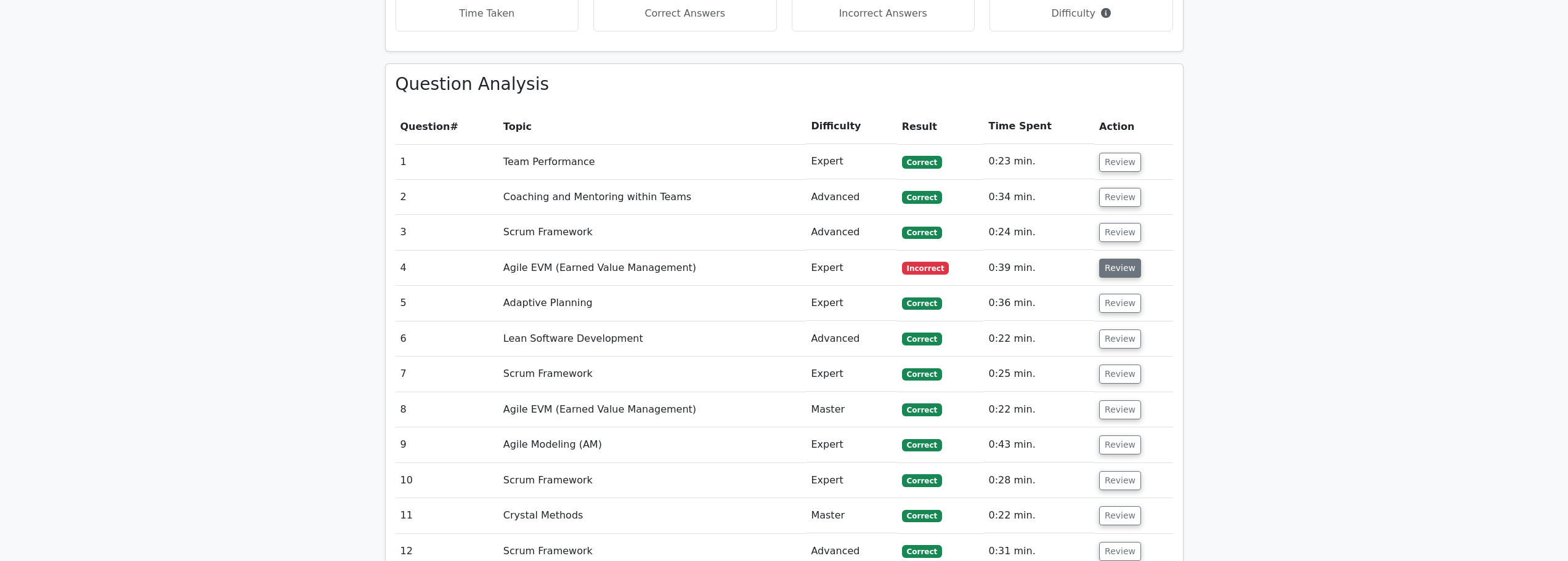
click at [1132, 258] on button "Review" at bounding box center [1120, 268] width 42 height 19
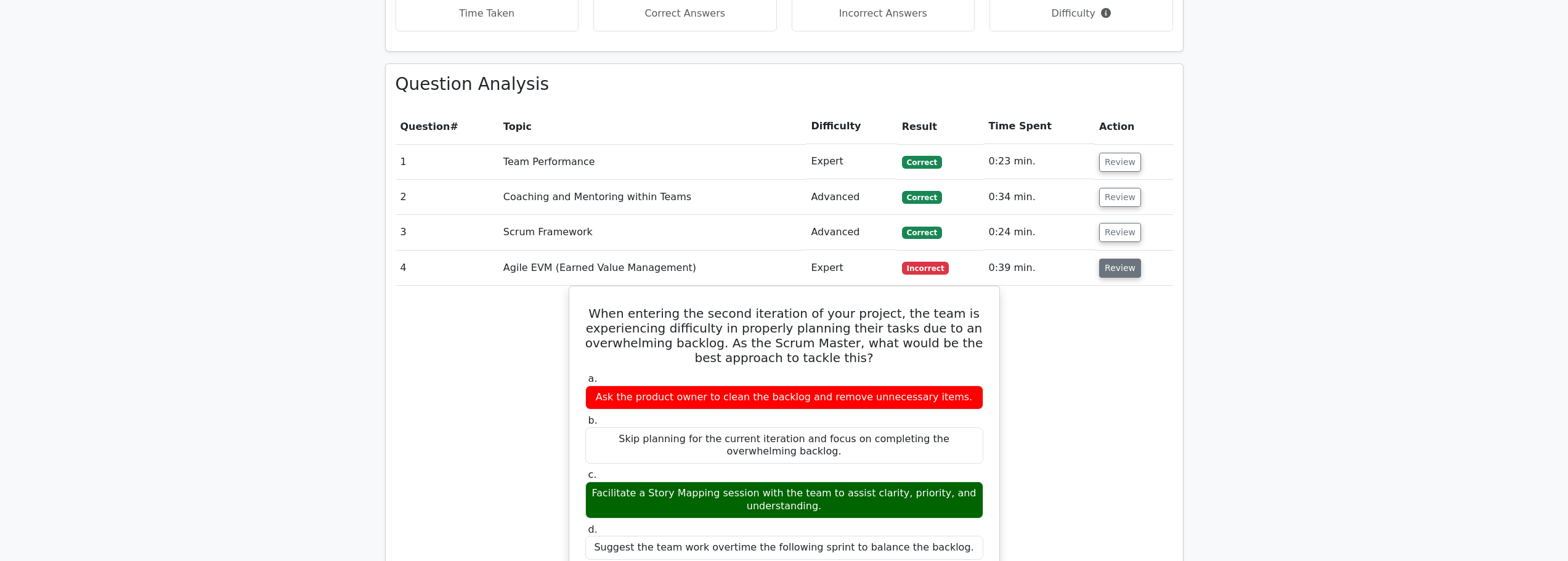
click at [1119, 258] on button "Review" at bounding box center [1120, 268] width 42 height 19
